Goal: Information Seeking & Learning: Learn about a topic

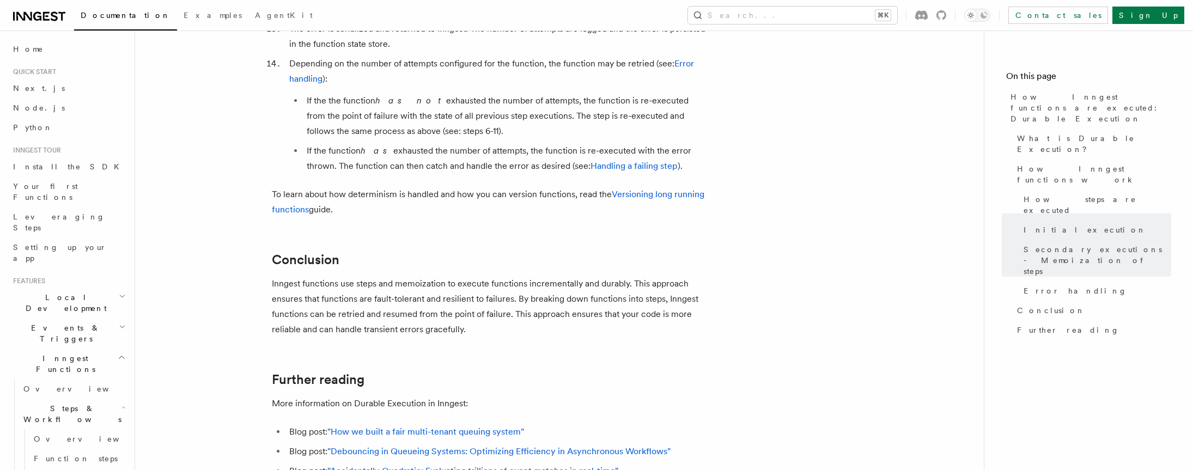
scroll to position [2024, 0]
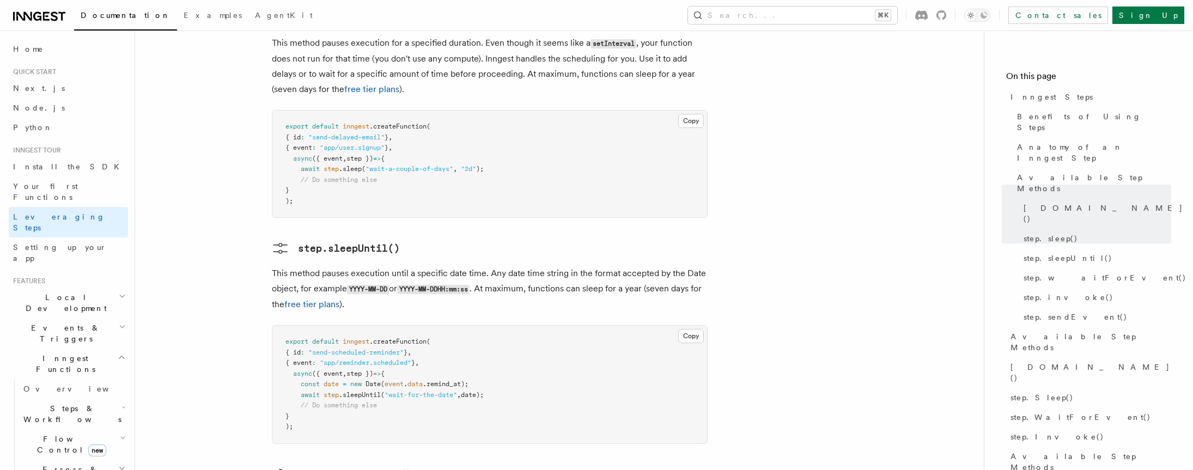
scroll to position [1318, 0]
